Goal: Information Seeking & Learning: Check status

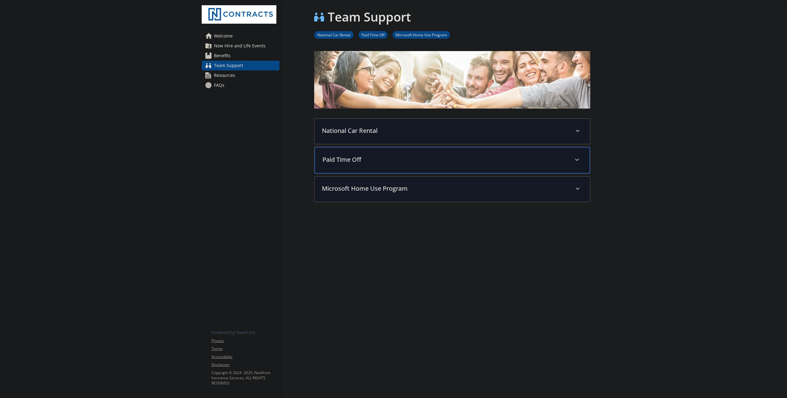
click at [336, 156] on p "Paid Time Off" at bounding box center [445, 159] width 245 height 9
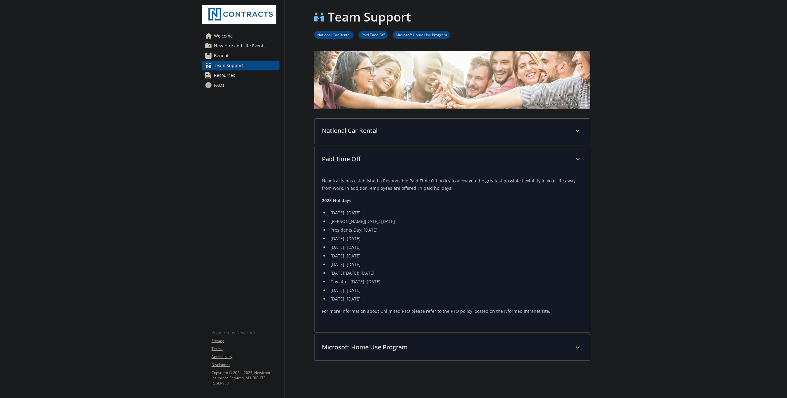
click at [604, 114] on div at bounding box center [688, 241] width 197 height 482
